Goal: Navigation & Orientation: Find specific page/section

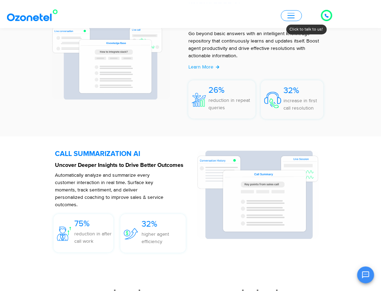
scroll to position [1653, 0]
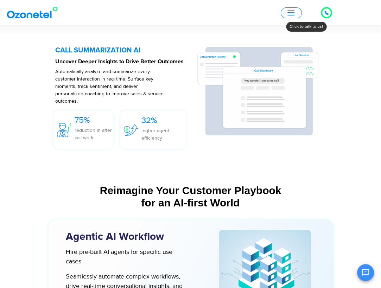
click at [297, 13] on button "button" at bounding box center [291, 12] width 21 height 11
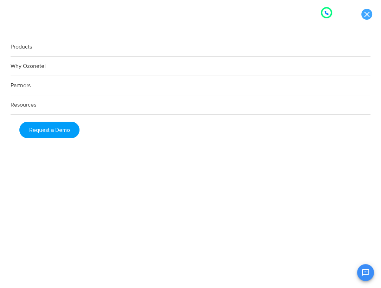
click at [363, 14] on link at bounding box center [366, 14] width 11 height 11
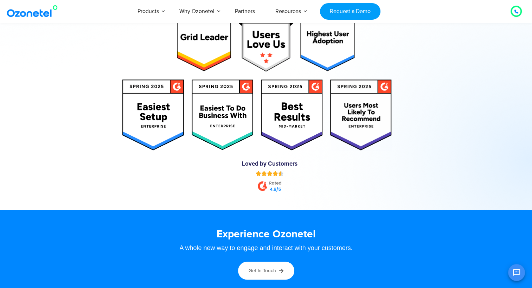
scroll to position [3827, 0]
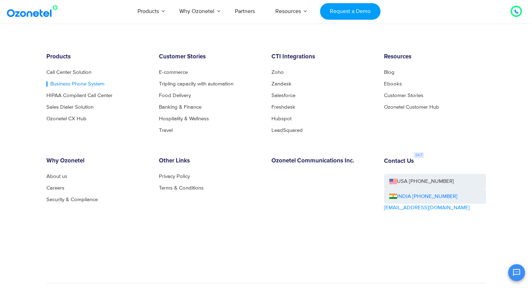
click at [86, 85] on link "Business Phone System" at bounding box center [75, 83] width 58 height 5
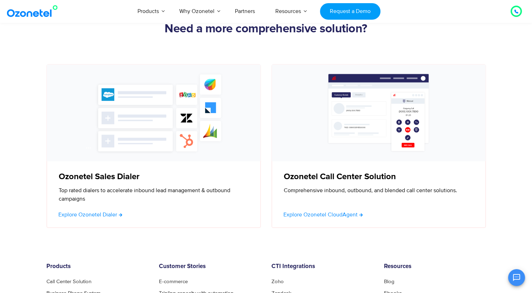
scroll to position [2322, 0]
